Goal: Task Accomplishment & Management: Use online tool/utility

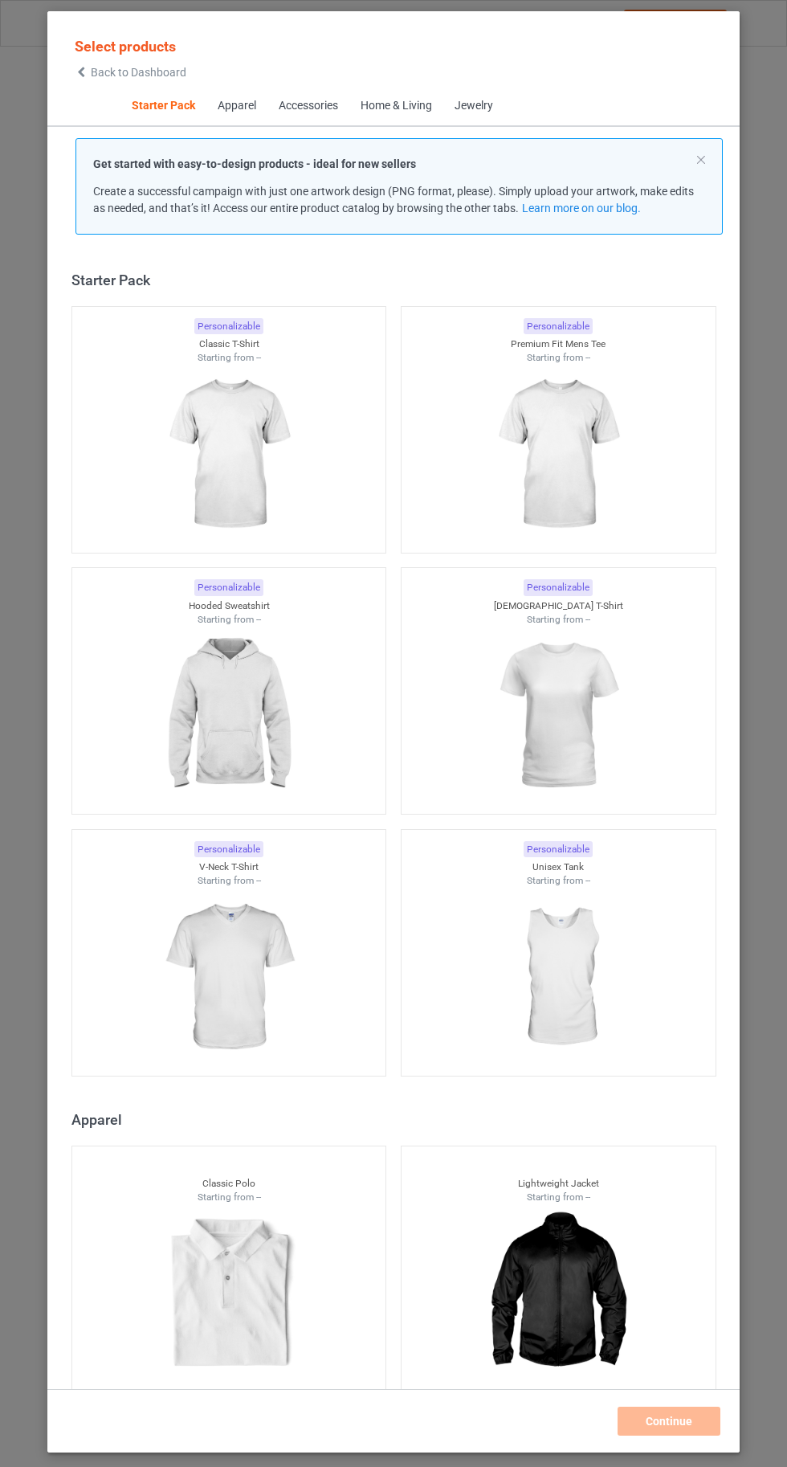
scroll to position [20, 0]
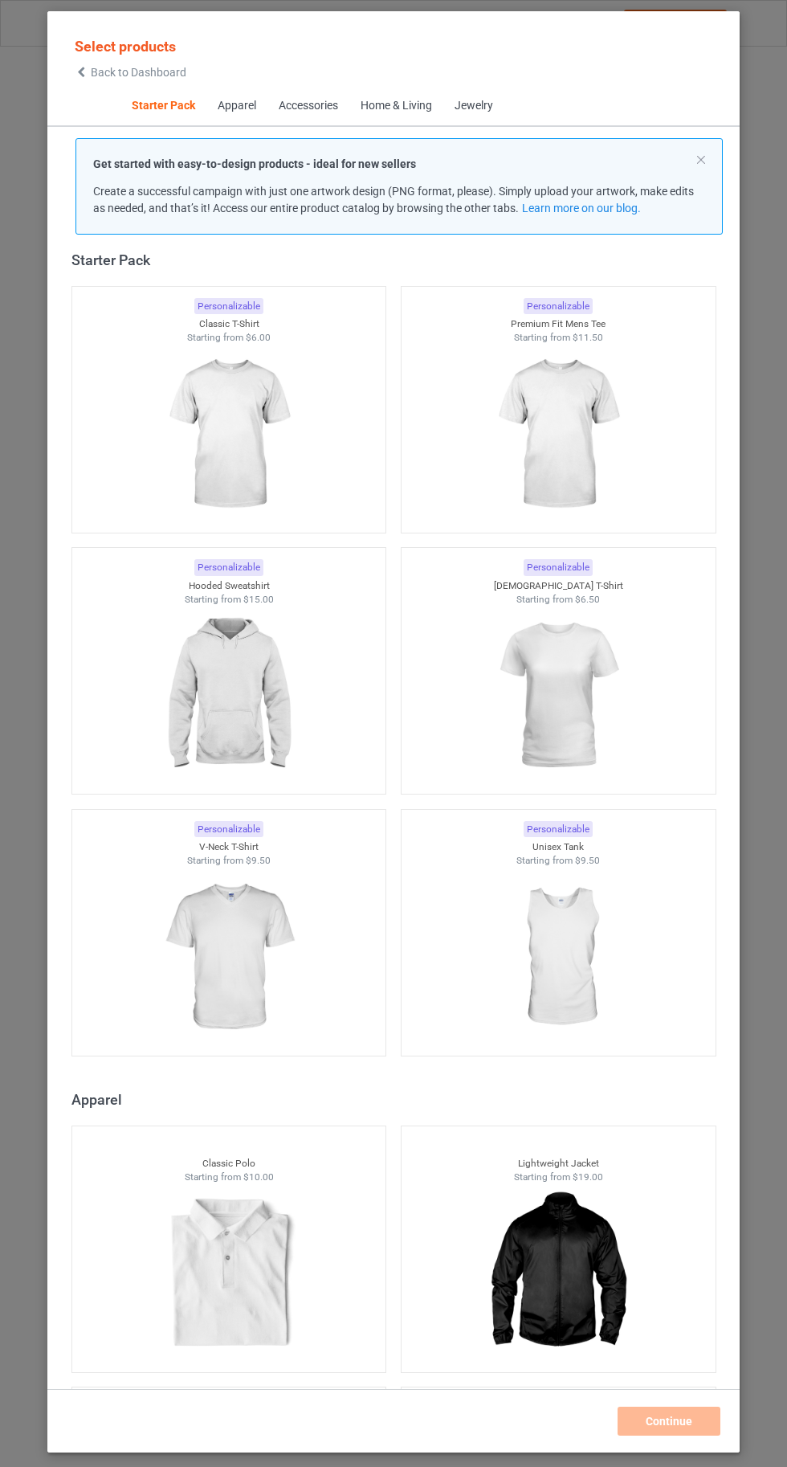
click at [565, 425] on img at bounding box center [558, 435] width 144 height 180
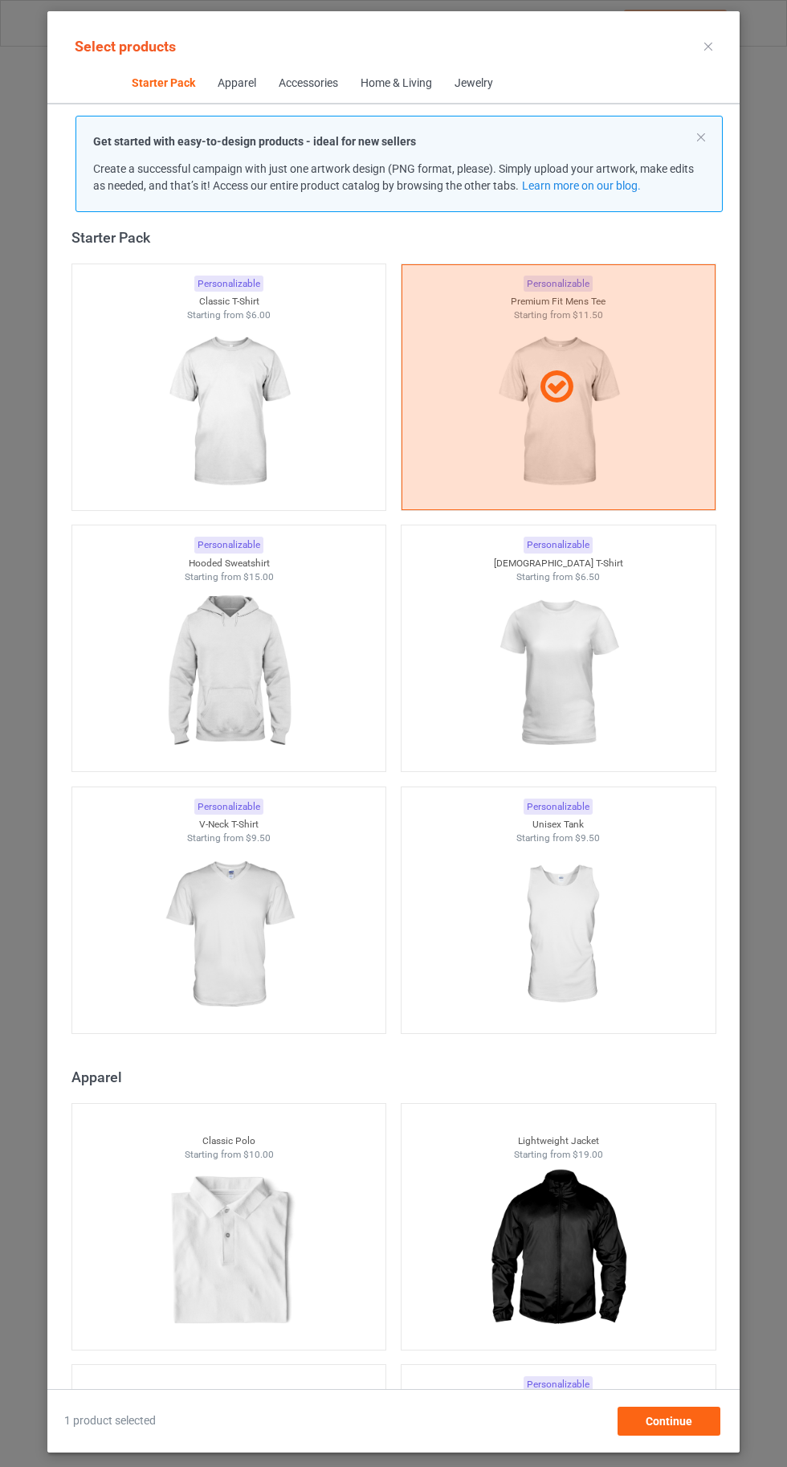
click at [239, 418] on img at bounding box center [229, 412] width 144 height 180
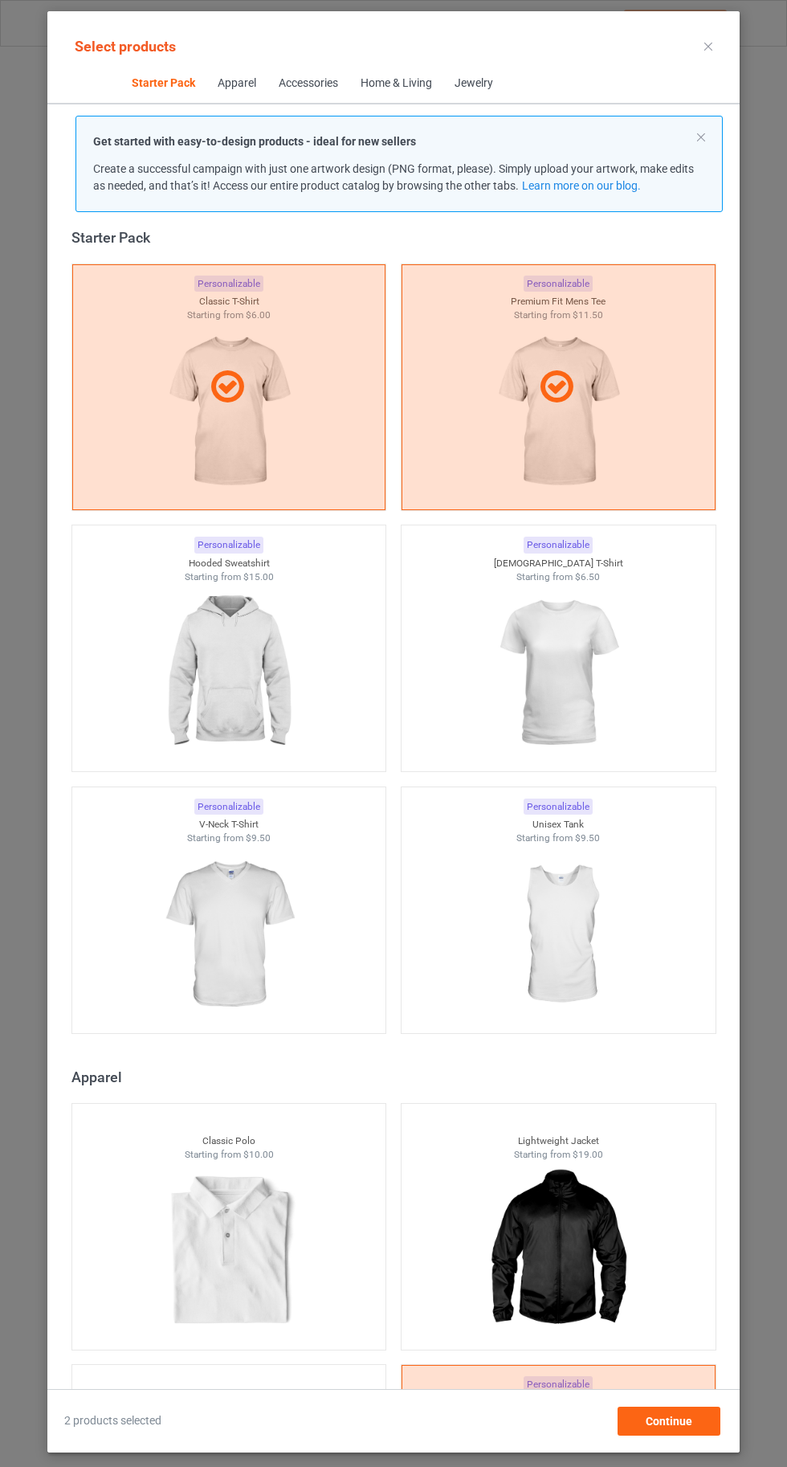
click at [551, 434] on div at bounding box center [559, 387] width 314 height 246
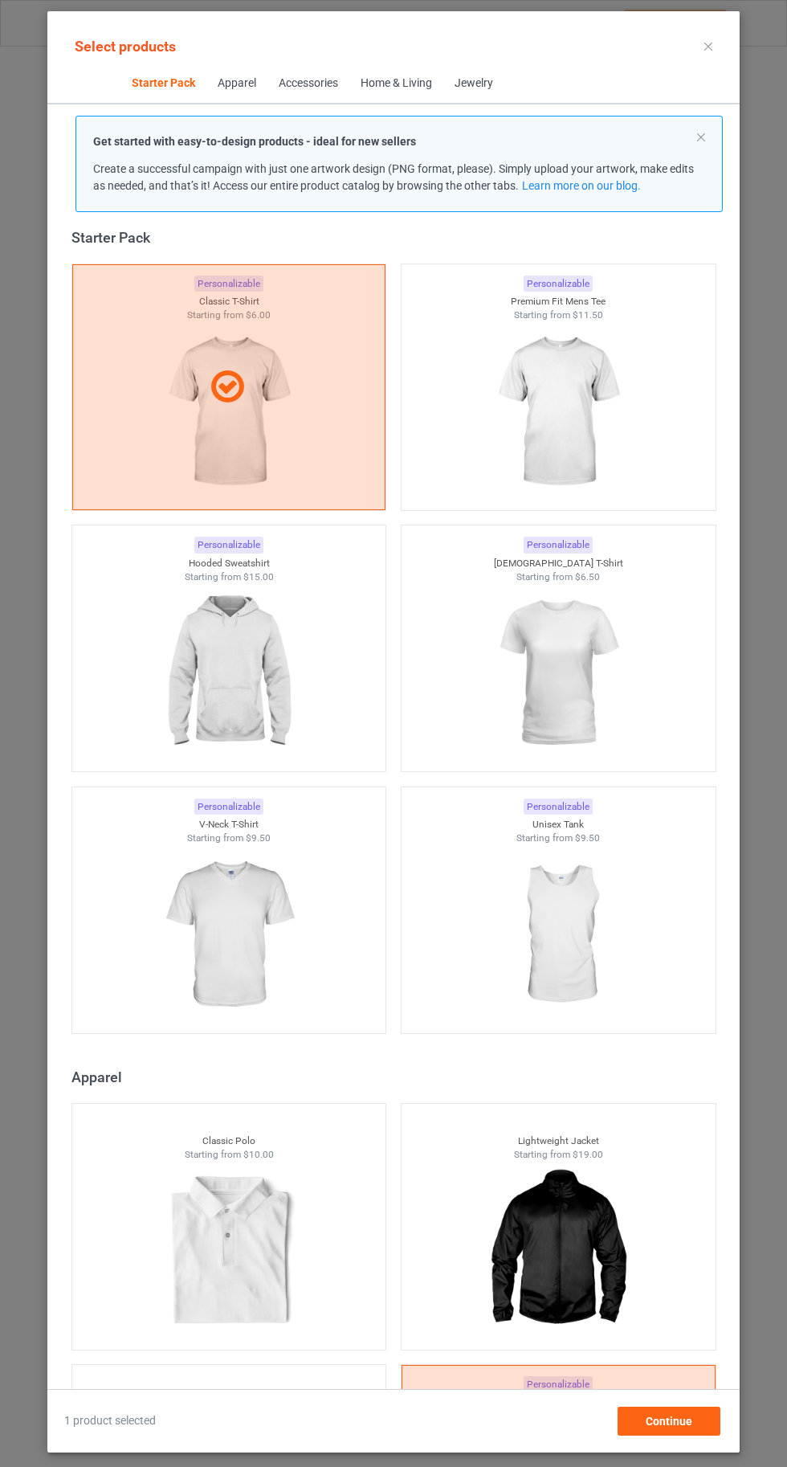
click at [571, 439] on img at bounding box center [558, 412] width 144 height 180
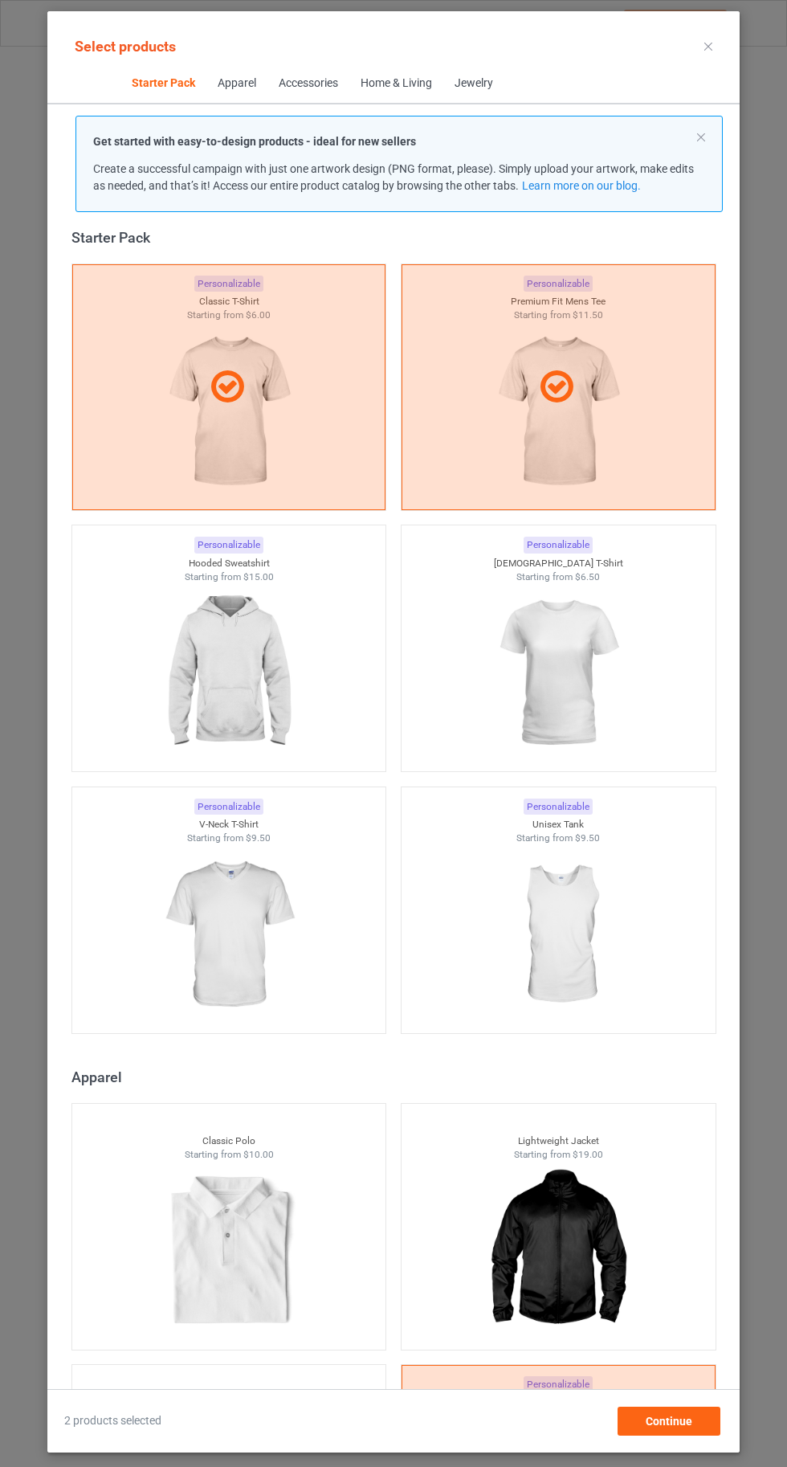
click at [573, 712] on img at bounding box center [558, 673] width 144 height 180
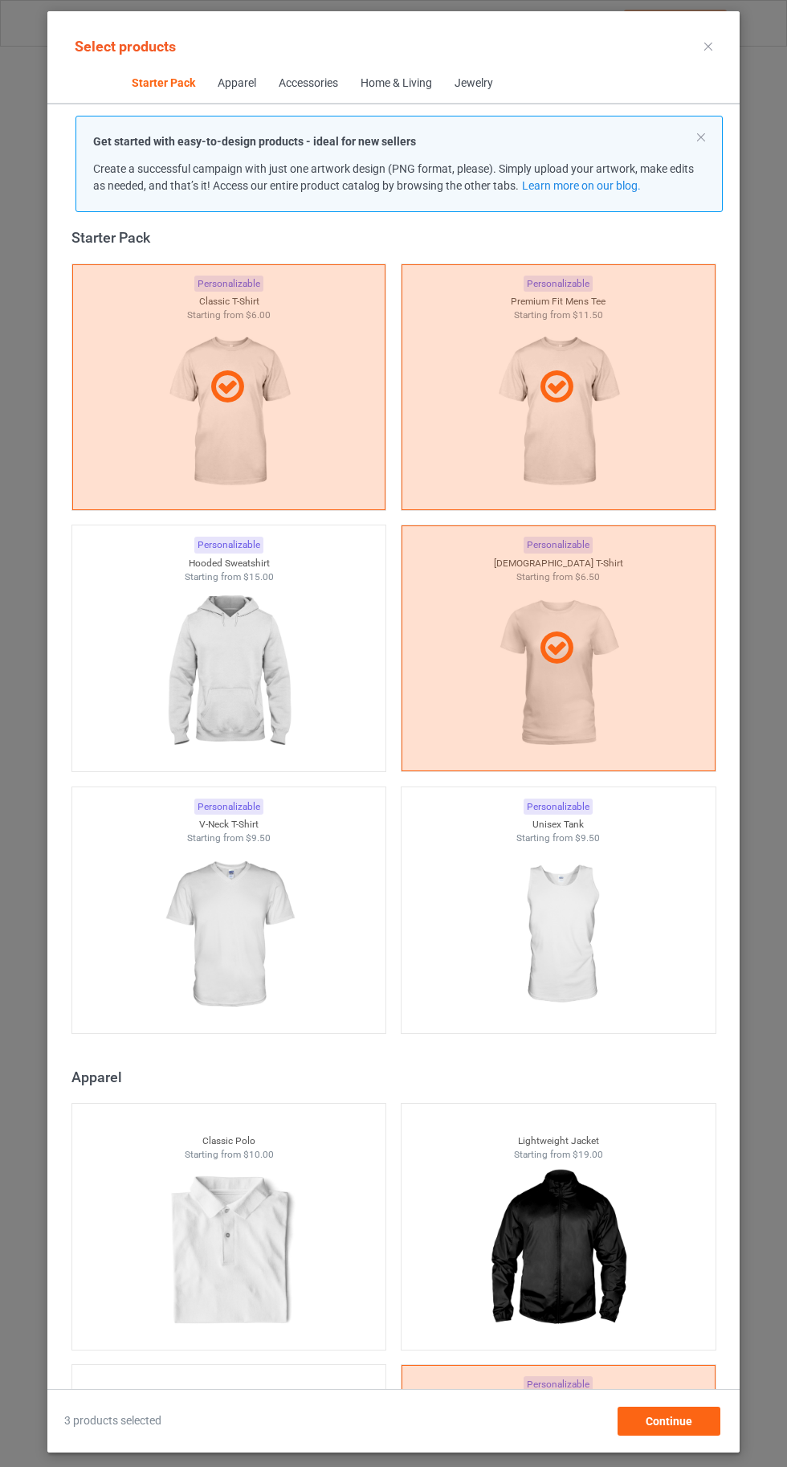
click at [239, 673] on img at bounding box center [229, 673] width 144 height 180
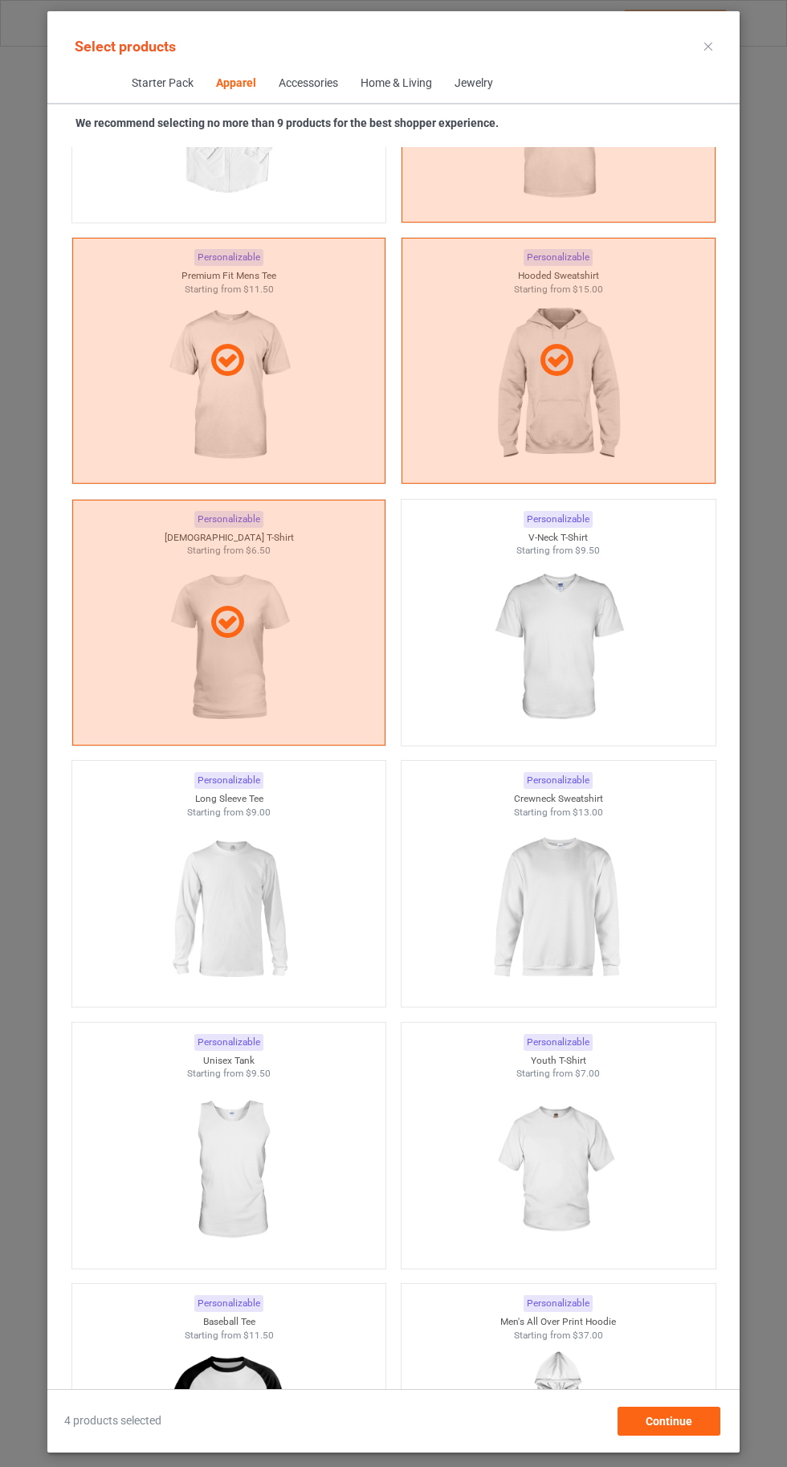
scroll to position [1386, 0]
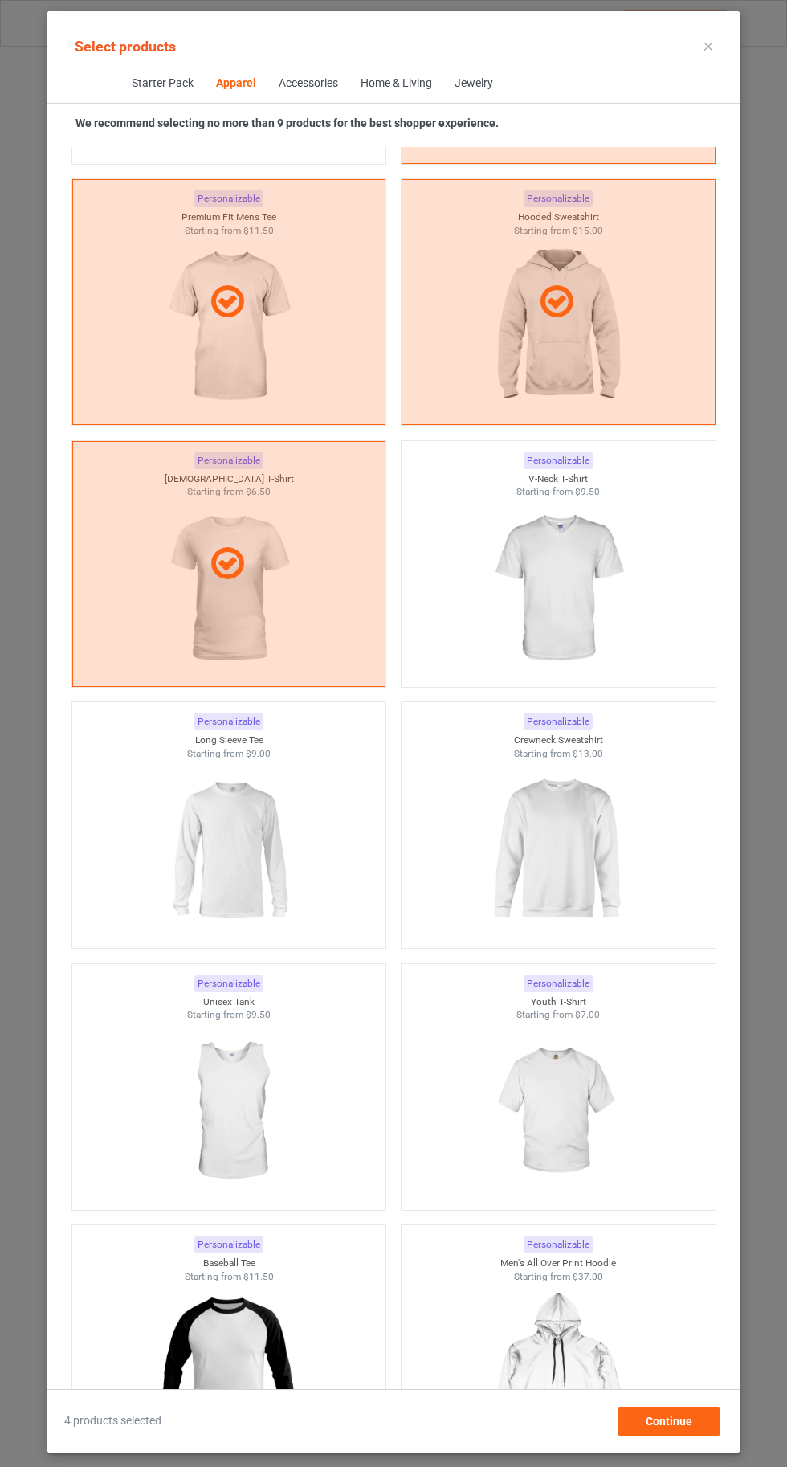
click at [272, 843] on img at bounding box center [229, 850] width 144 height 180
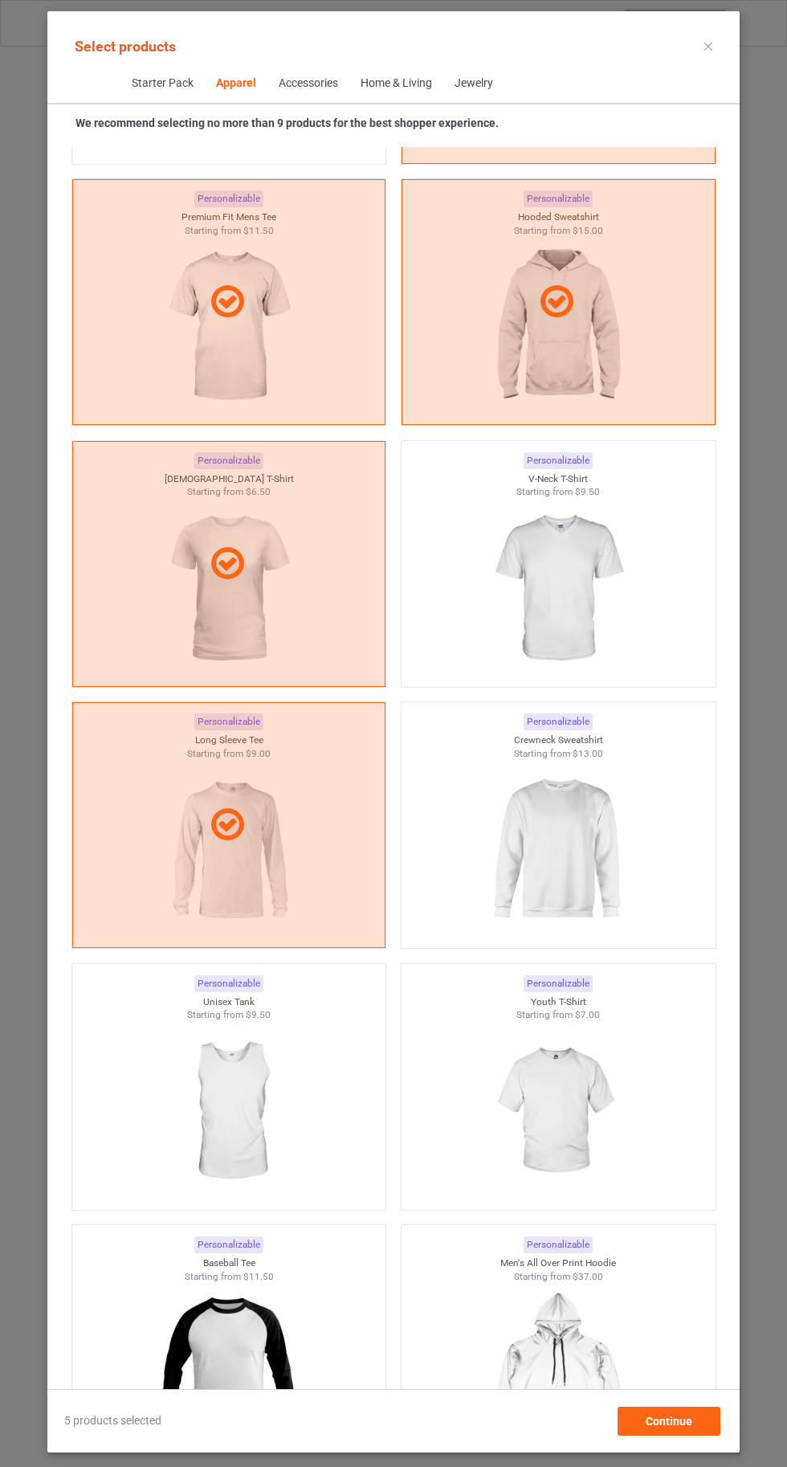
click at [568, 834] on img at bounding box center [558, 850] width 144 height 180
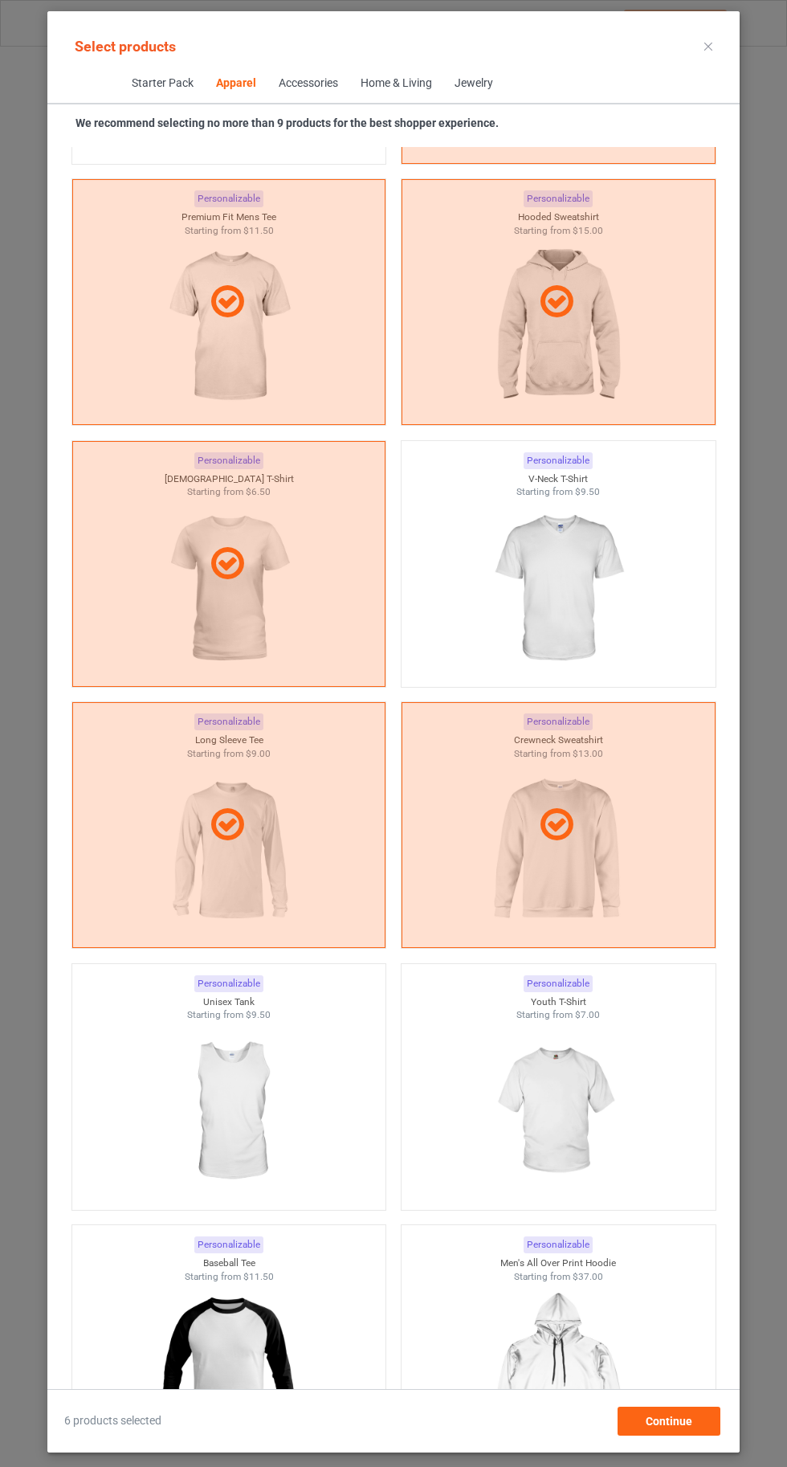
click at [610, 576] on img at bounding box center [558, 589] width 144 height 180
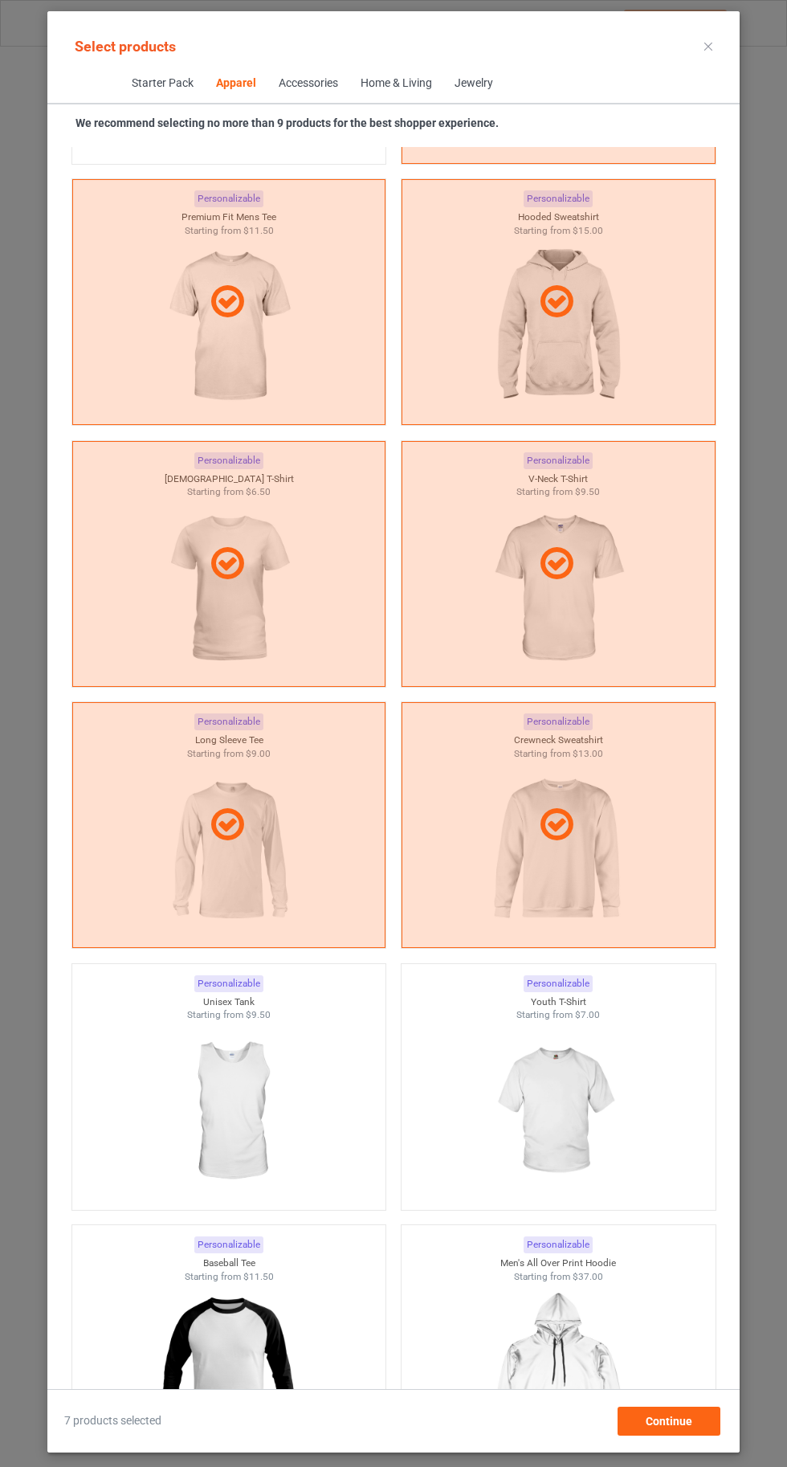
click at [590, 1062] on img at bounding box center [558, 1112] width 144 height 180
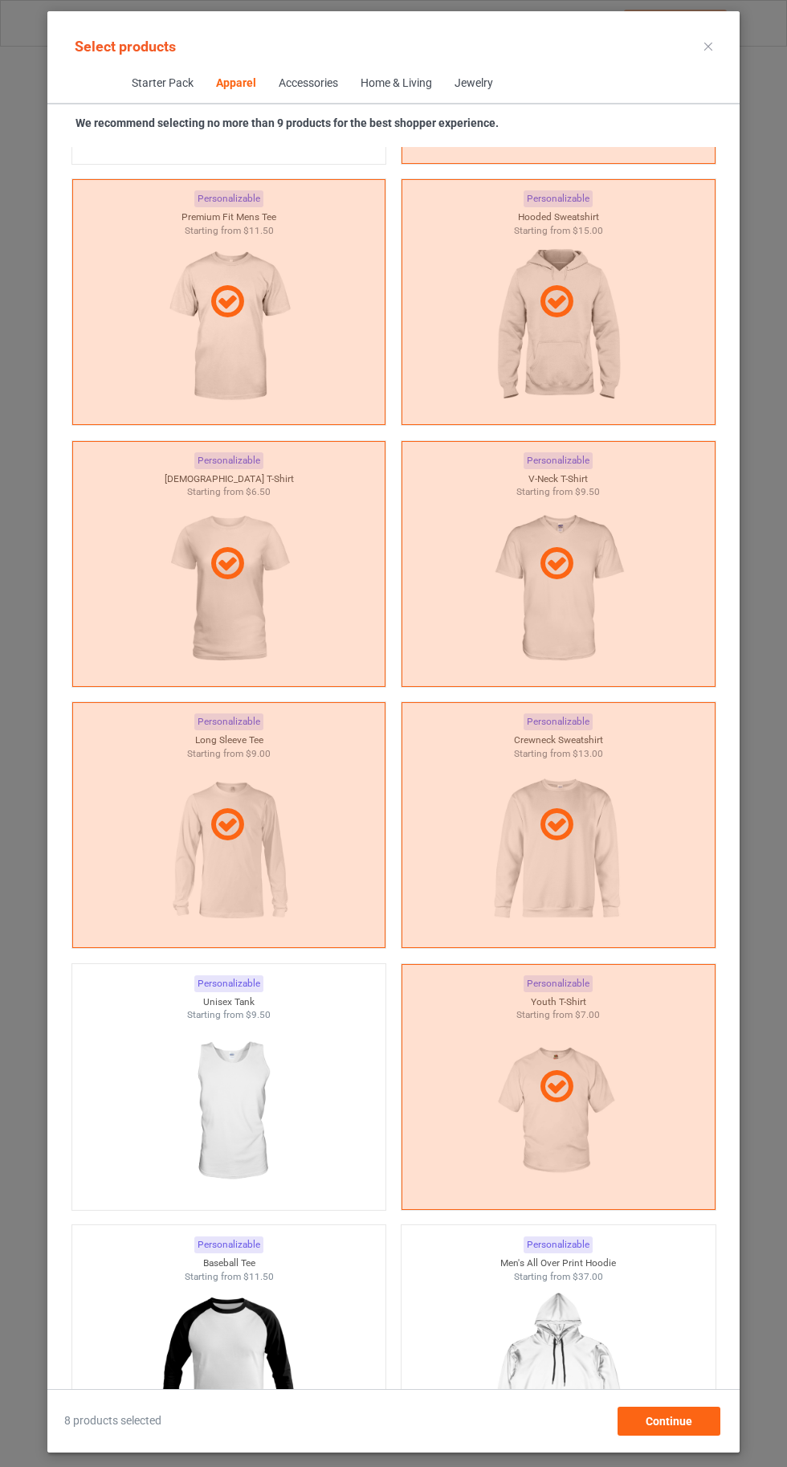
click at [708, 46] on icon at bounding box center [708, 47] width 8 height 8
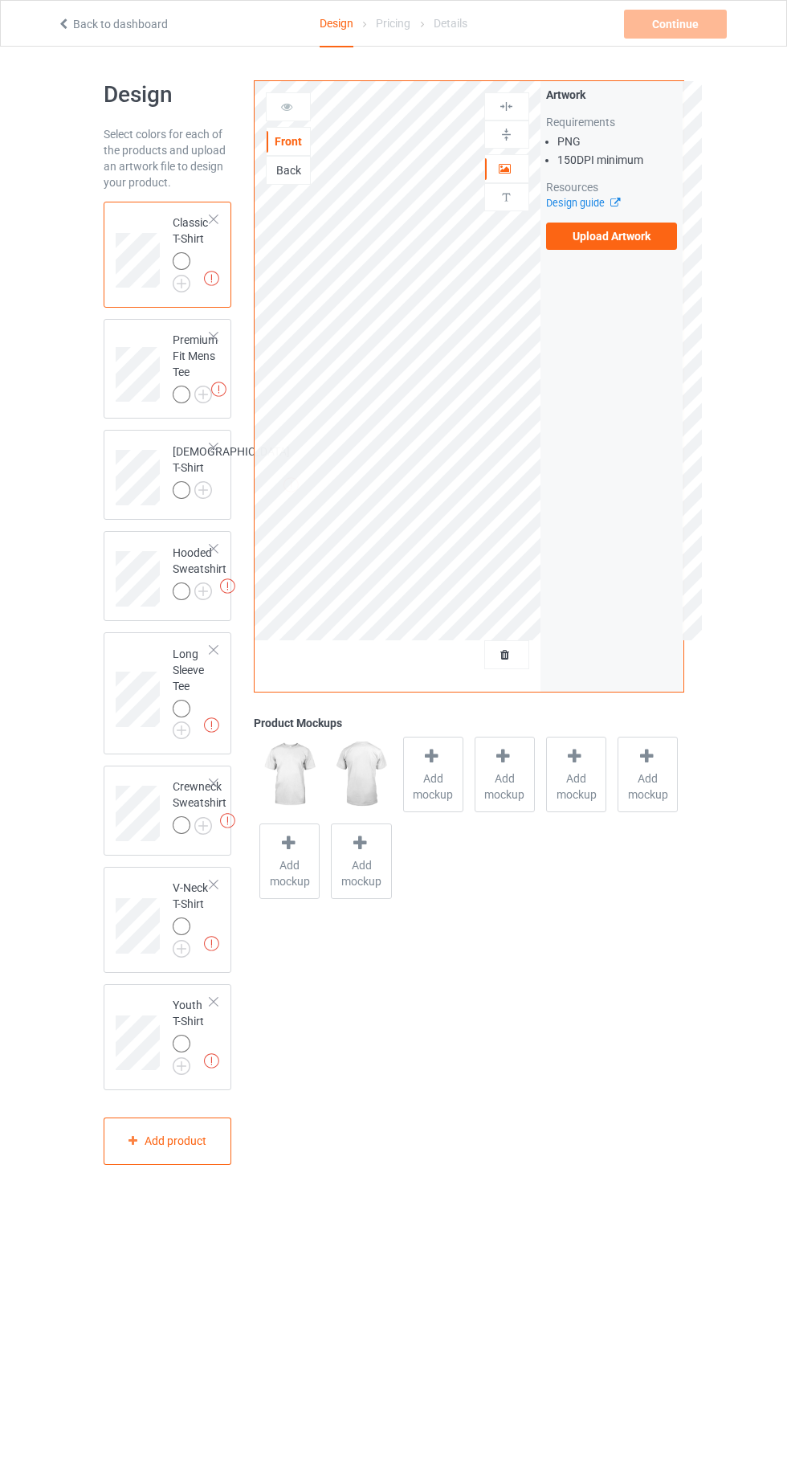
click at [0, 0] on img at bounding box center [0, 0] width 0 height 0
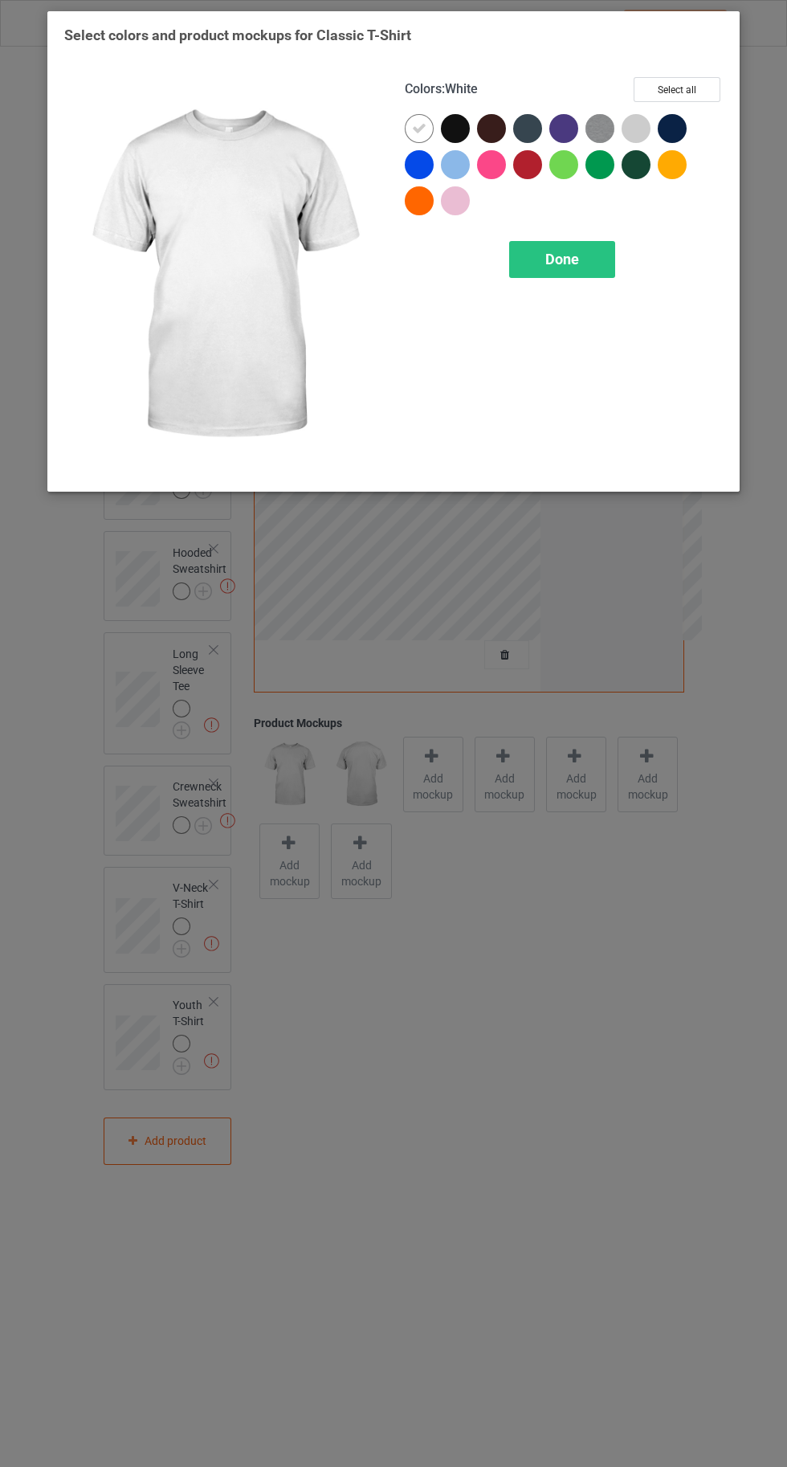
click at [636, 123] on div at bounding box center [636, 128] width 29 height 29
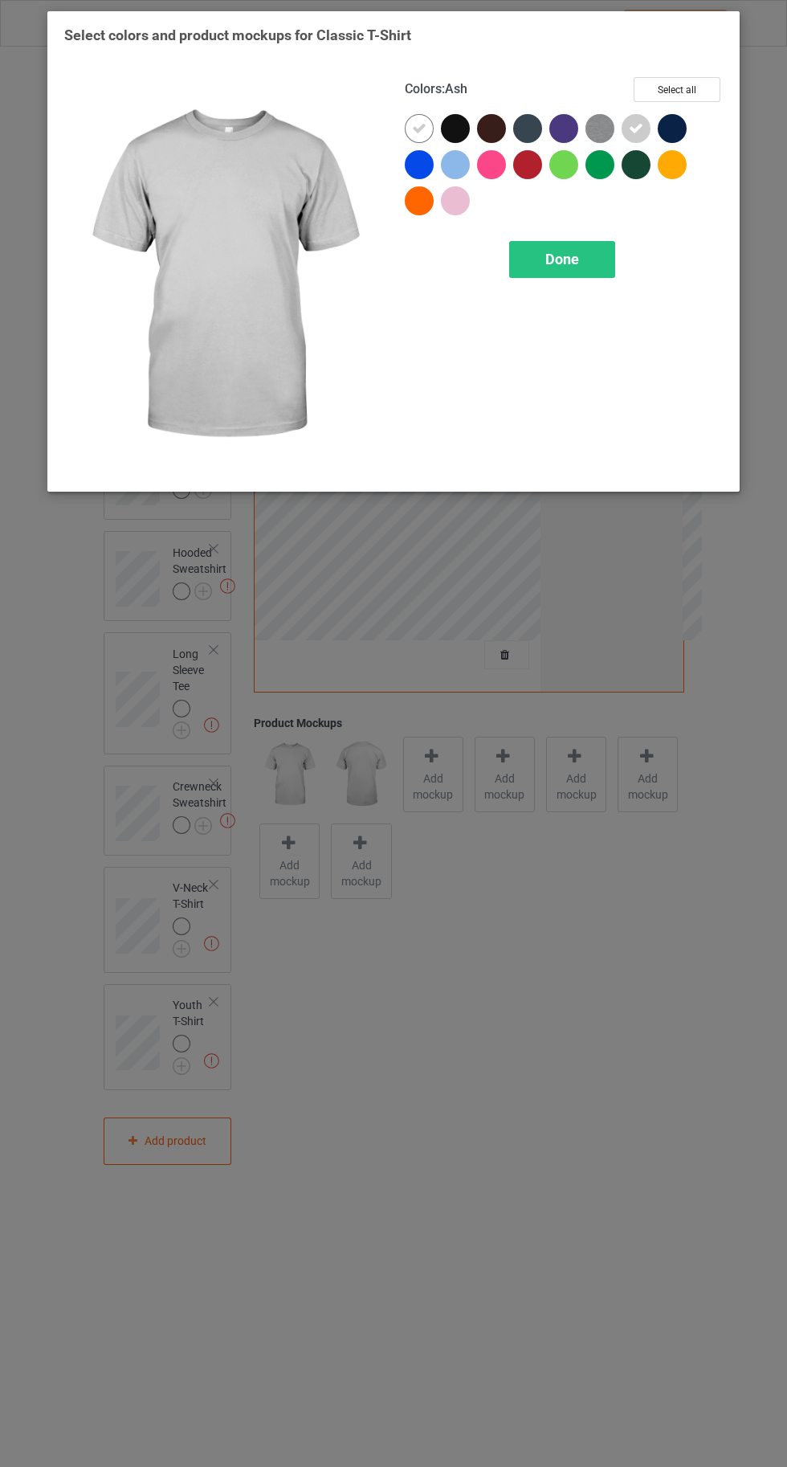
click at [457, 153] on div at bounding box center [455, 164] width 29 height 29
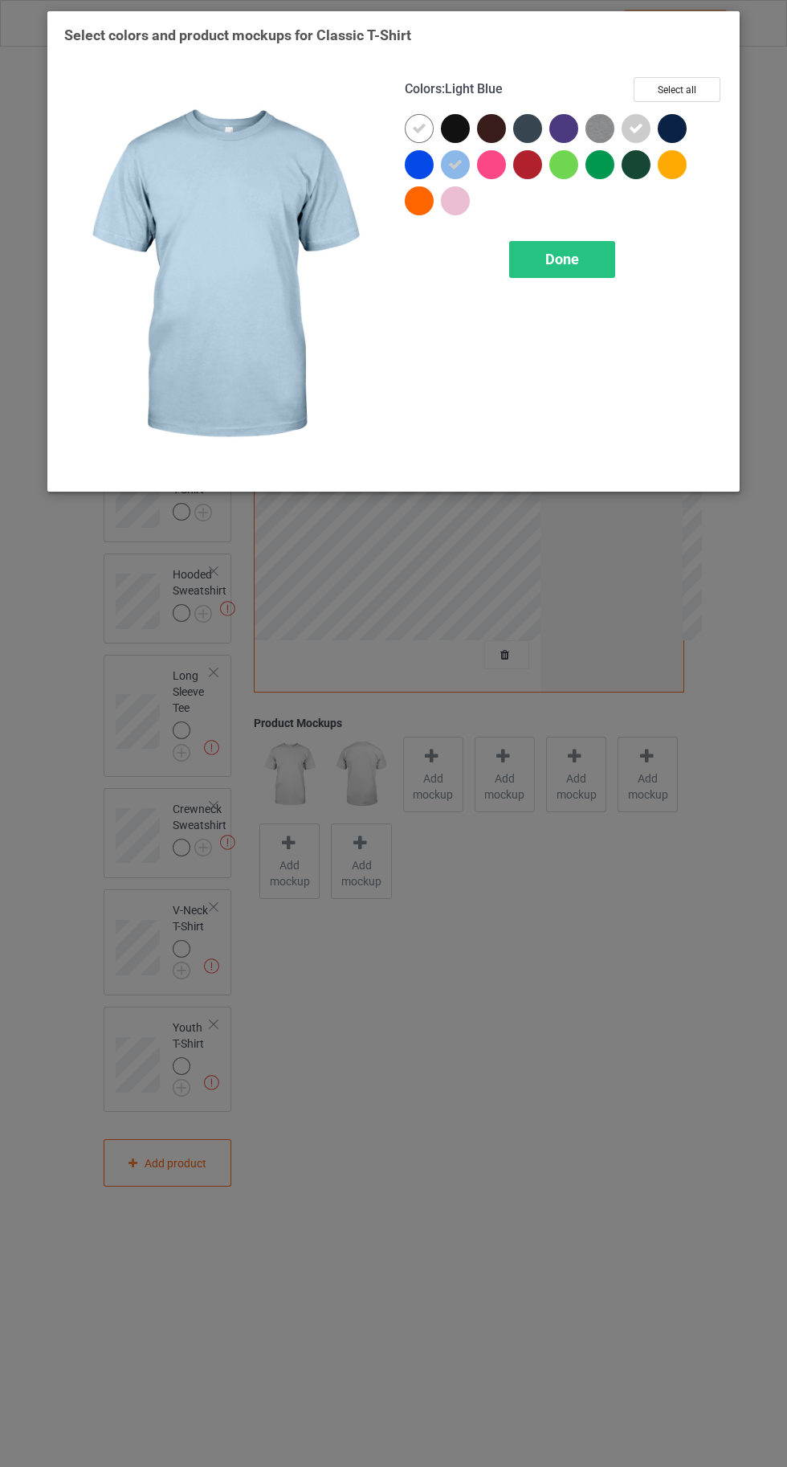
click at [448, 206] on div at bounding box center [455, 200] width 29 height 29
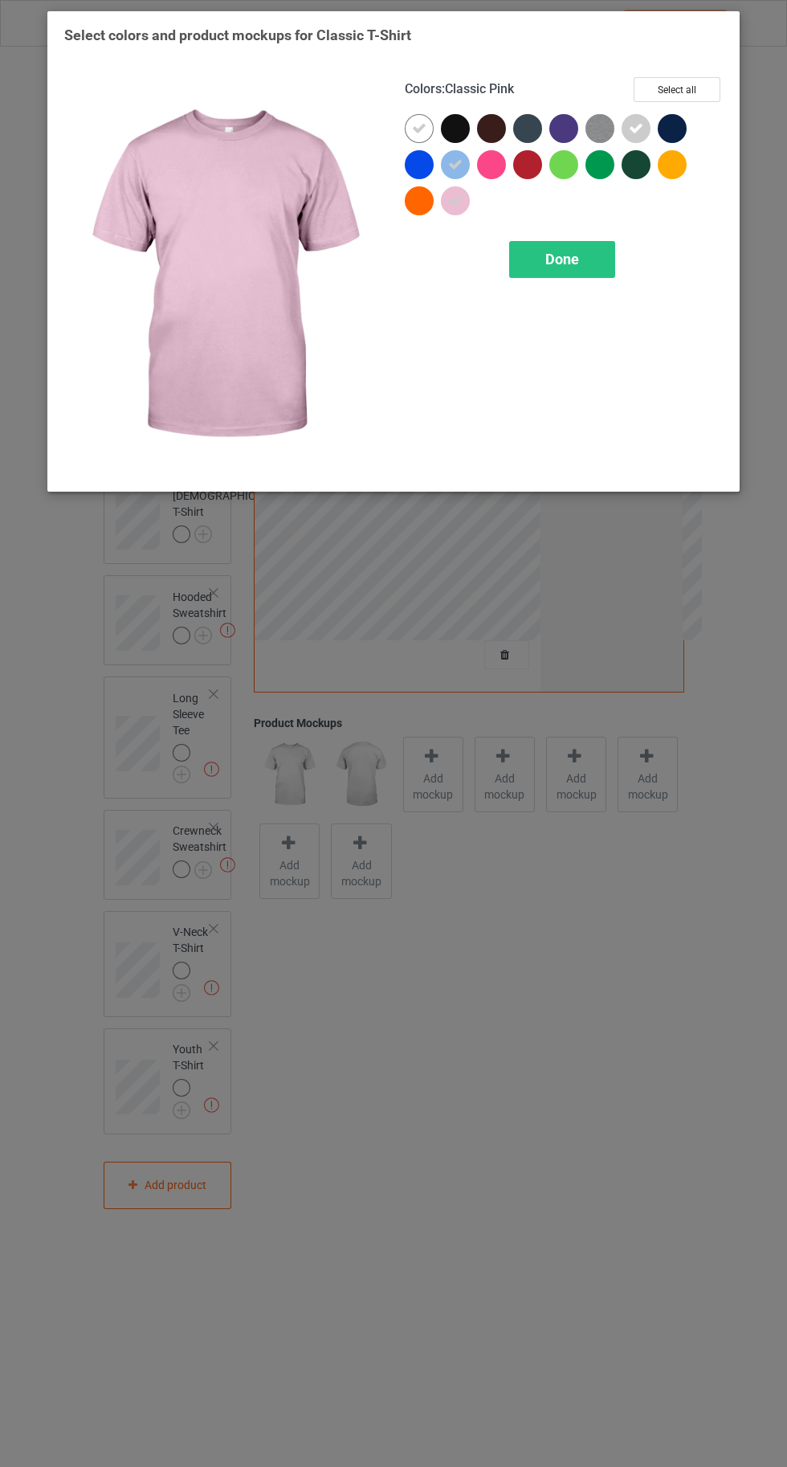
click at [492, 161] on div at bounding box center [491, 164] width 29 height 29
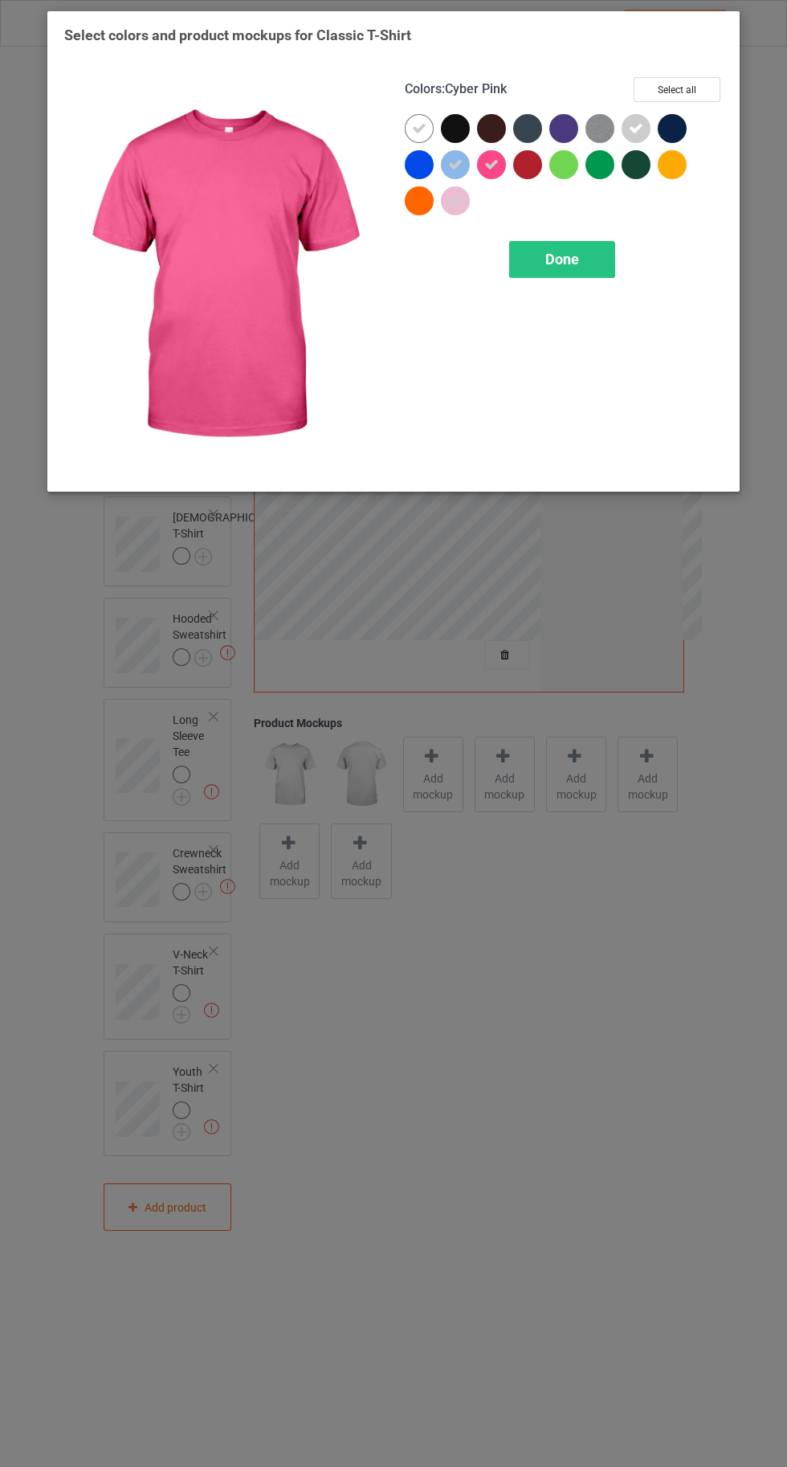
click at [414, 198] on div at bounding box center [419, 200] width 29 height 29
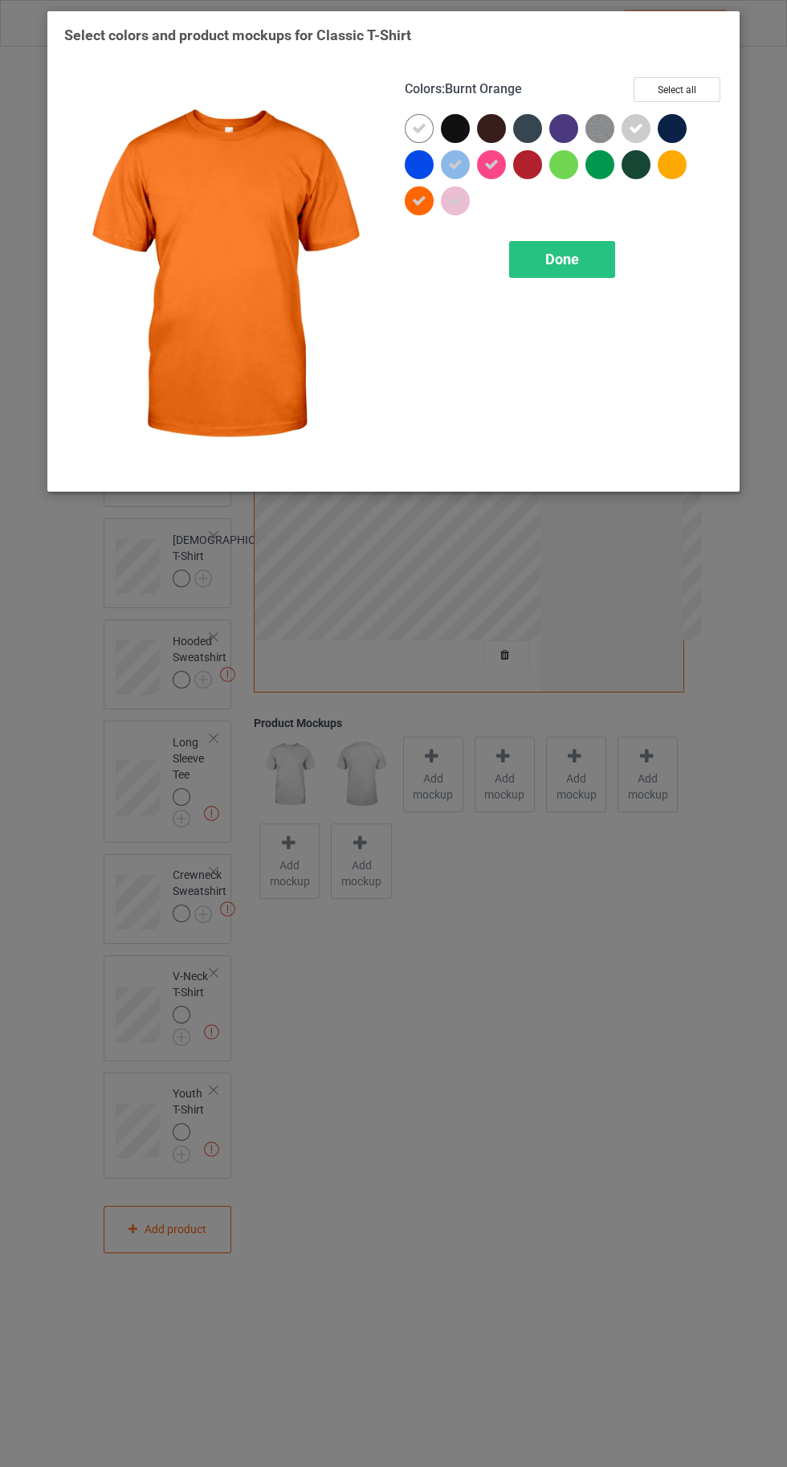
click at [429, 156] on div at bounding box center [419, 164] width 29 height 29
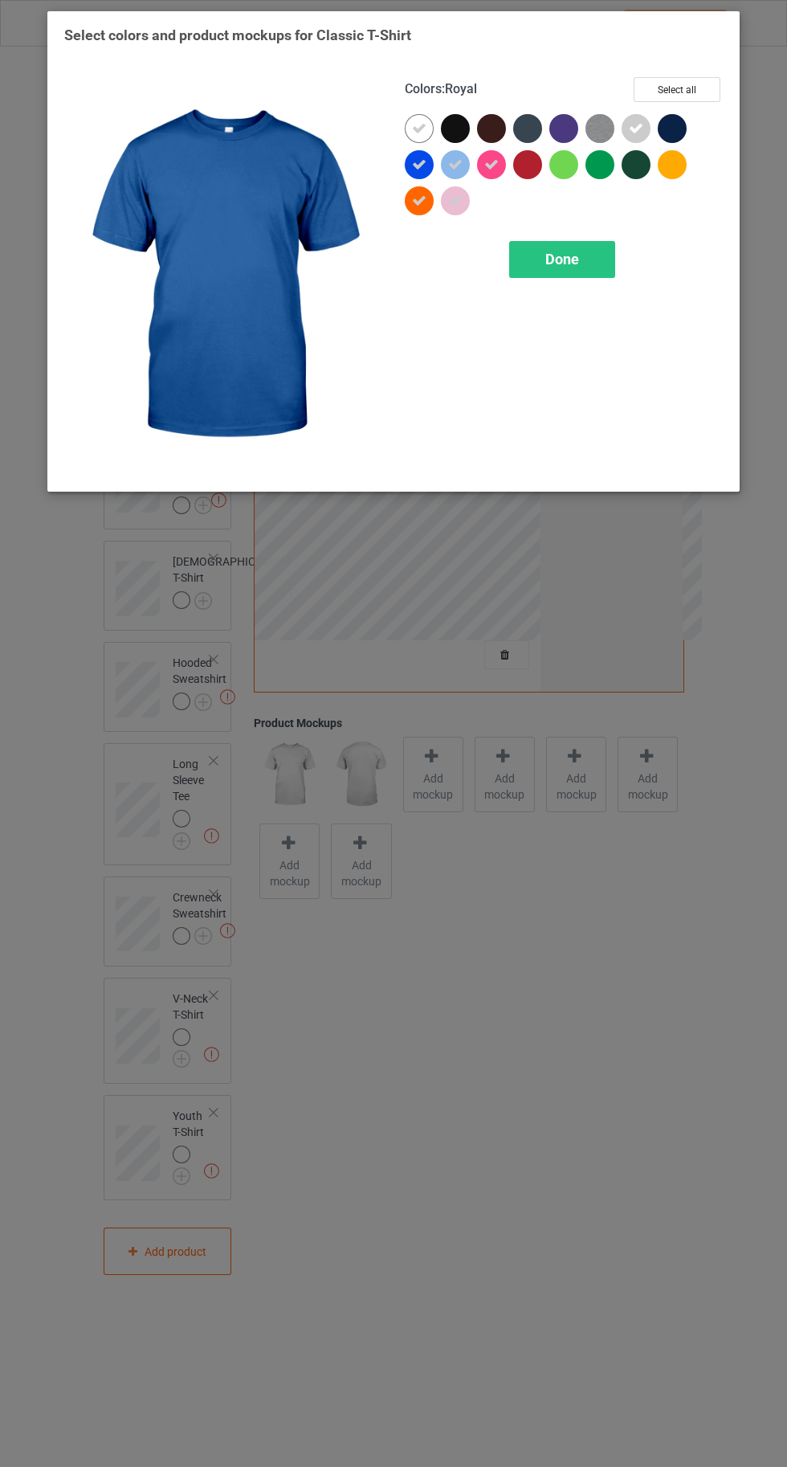
click at [594, 174] on div at bounding box center [599, 164] width 29 height 29
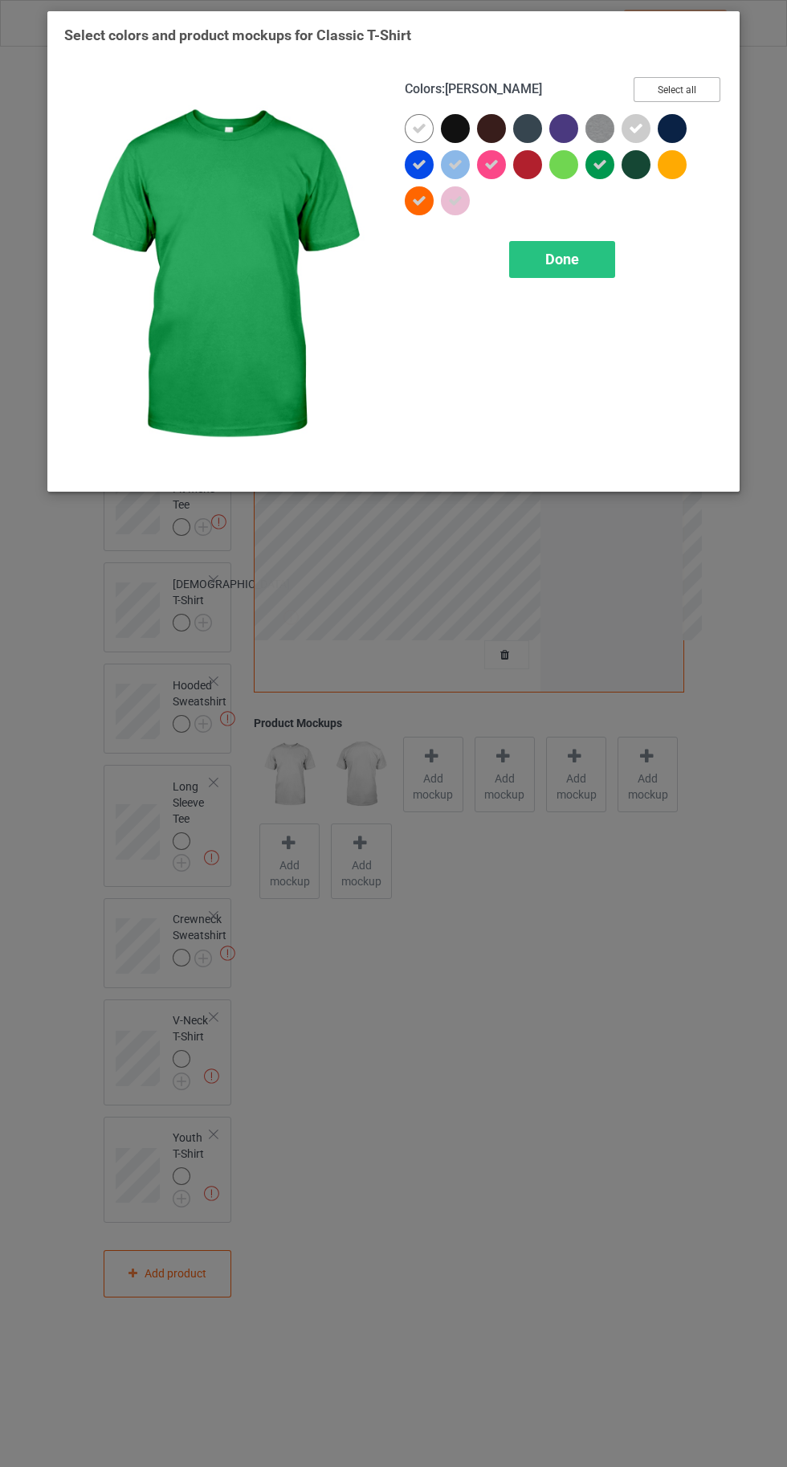
click at [694, 84] on button "Select all" at bounding box center [677, 89] width 87 height 25
click at [455, 128] on icon at bounding box center [455, 128] width 14 height 14
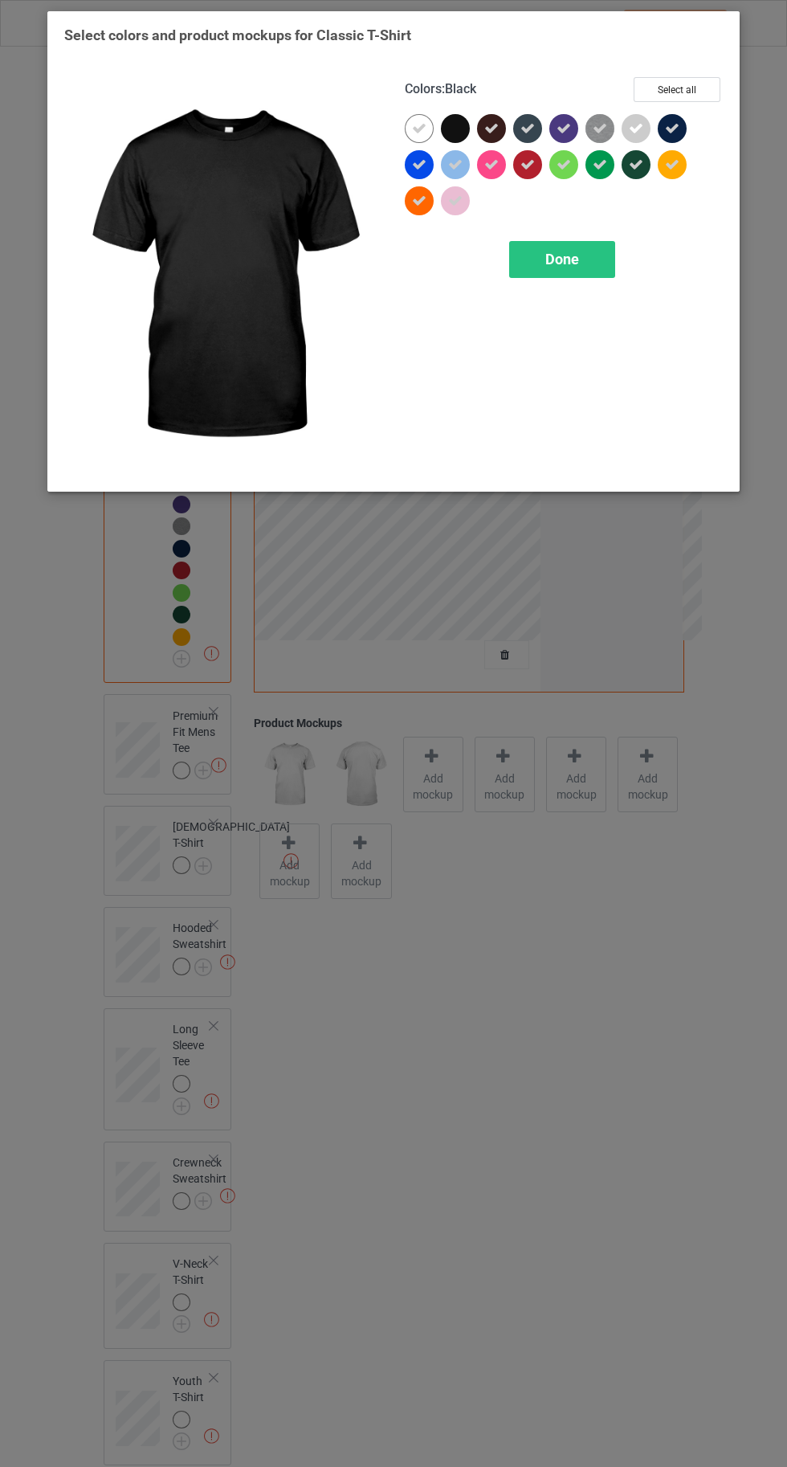
click at [540, 257] on div "Done" at bounding box center [562, 259] width 106 height 37
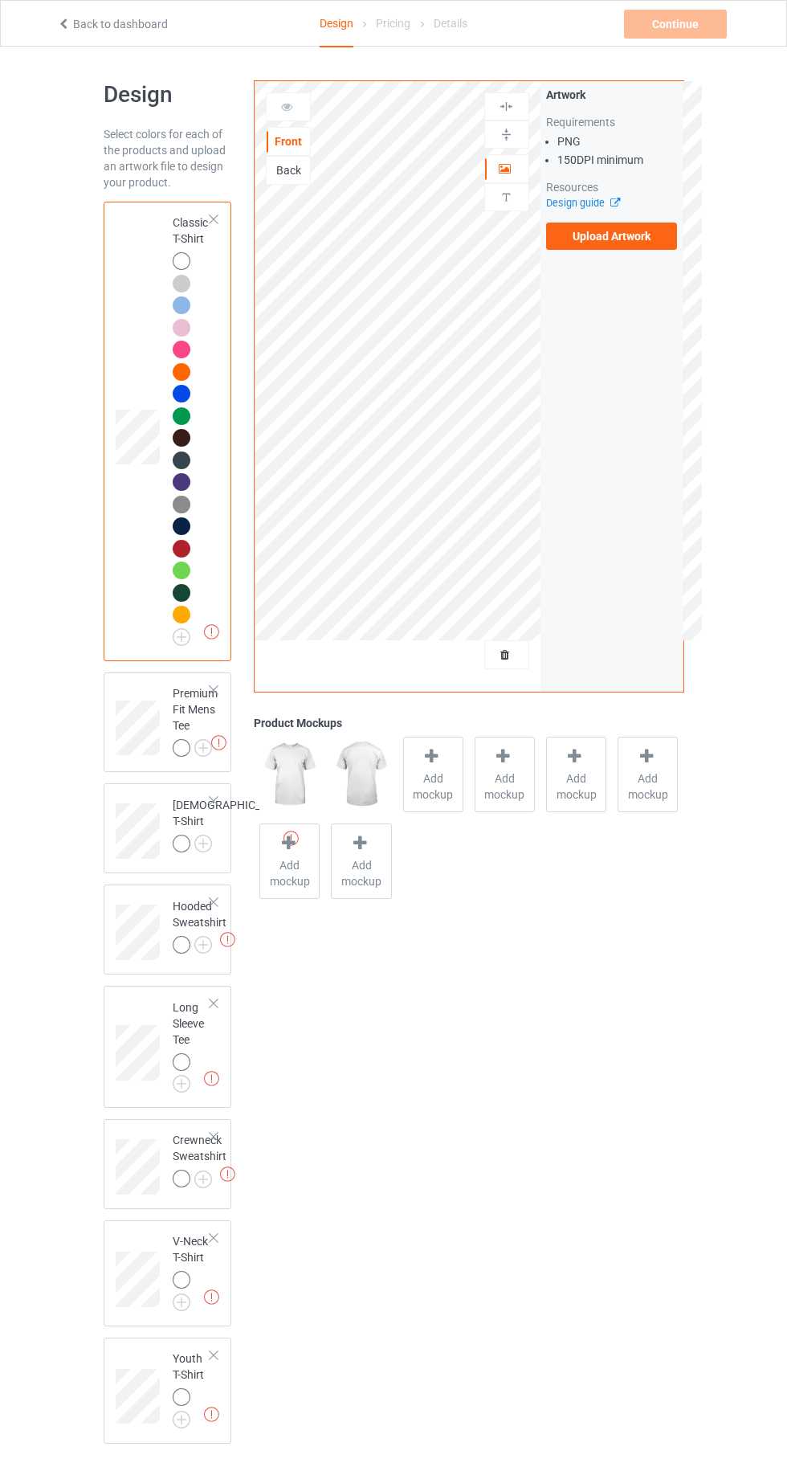
click at [615, 236] on label "Upload Artwork" at bounding box center [612, 235] width 132 height 27
click at [0, 0] on input "Upload Artwork" at bounding box center [0, 0] width 0 height 0
